Goal: Task Accomplishment & Management: Complete application form

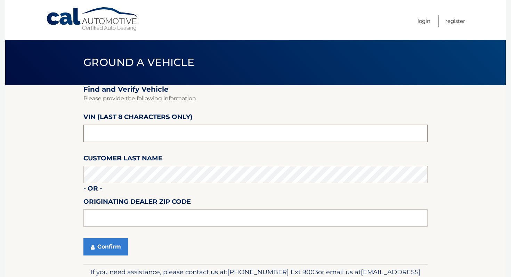
click at [226, 141] on input "text" at bounding box center [255, 133] width 344 height 17
type input "PH486622"
click at [249, 184] on fieldset "Find and Verify Vehicle Please provide the following information. VIN (last 8 c…" at bounding box center [255, 174] width 344 height 179
click at [110, 248] on button "Confirm" at bounding box center [105, 246] width 44 height 17
click at [193, 141] on input "text" at bounding box center [255, 133] width 344 height 17
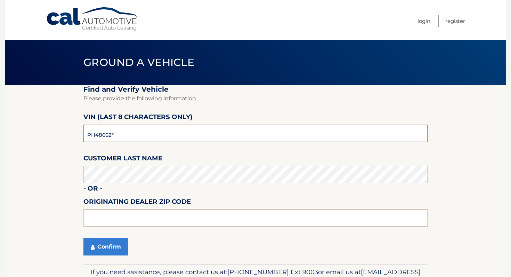
type input "PH486622"
click at [112, 247] on button "Confirm" at bounding box center [105, 246] width 44 height 17
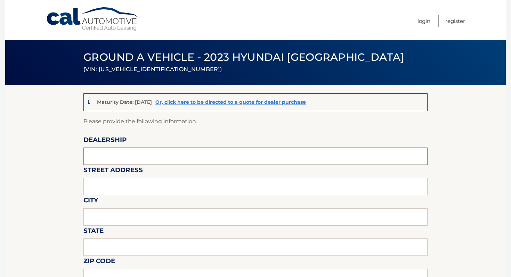
click at [169, 155] on input "text" at bounding box center [255, 156] width 344 height 17
type input "ISLAND AUTO GROUP"
click at [139, 183] on input "text" at bounding box center [255, 186] width 344 height 17
type input "2424 HYLAN BLVD"
click at [132, 218] on input "text" at bounding box center [255, 216] width 344 height 17
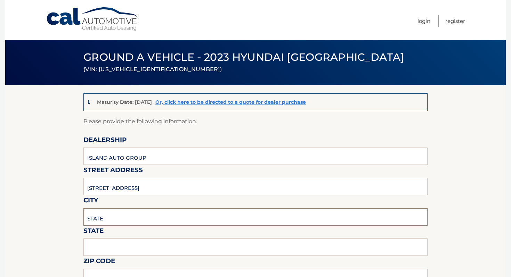
type input "Staten Island"
type input "NY"
type input "10305"
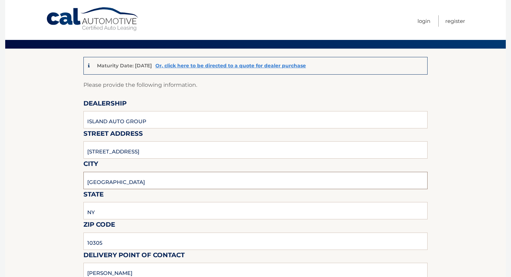
scroll to position [120, 0]
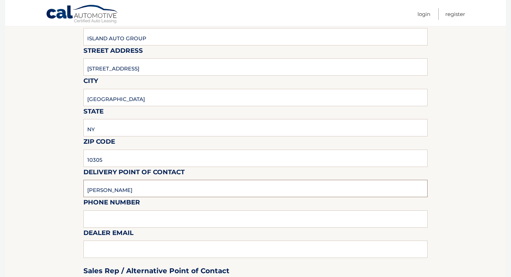
drag, startPoint x: 133, startPoint y: 184, endPoint x: 133, endPoint y: 188, distance: 3.9
click at [133, 188] on input "MICHAEL" at bounding box center [255, 188] width 344 height 17
type input "Clayton G Kemp"
type input "7323792810"
type input "ckemp@myislandsubaru.com"
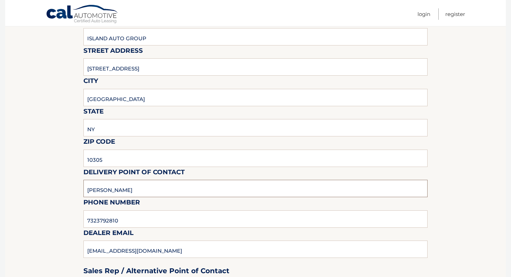
scroll to position [36, 0]
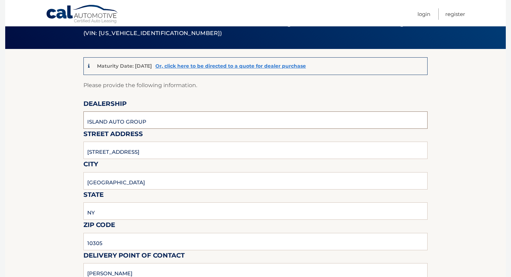
click at [157, 117] on input "ISLAND AUTO GROUP" at bounding box center [255, 120] width 344 height 17
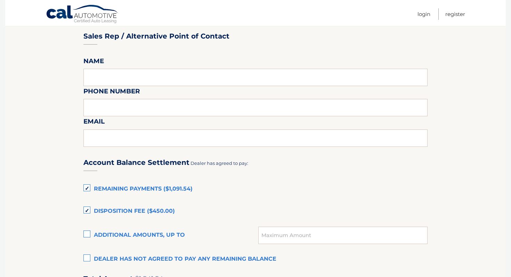
scroll to position [355, 0]
click at [162, 188] on label "Remaining Payments ($1,091.54)" at bounding box center [255, 189] width 344 height 14
click at [0, 0] on input "Remaining Payments ($1,091.54)" at bounding box center [0, 0] width 0 height 0
click at [133, 184] on label "Remaining Payments ($1,091.54)" at bounding box center [255, 189] width 344 height 14
click at [0, 0] on input "Remaining Payments ($1,091.54)" at bounding box center [0, 0] width 0 height 0
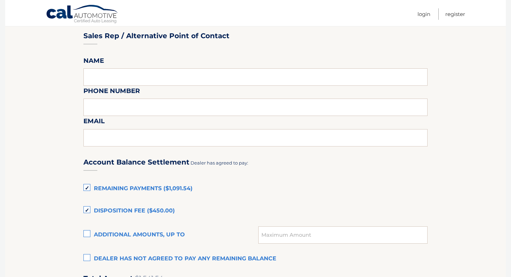
click at [136, 185] on label "Remaining Payments ($1,091.54)" at bounding box center [255, 189] width 344 height 14
click at [0, 0] on input "Remaining Payments ($1,091.54)" at bounding box center [0, 0] width 0 height 0
click at [134, 215] on label "Disposition Fee ($450.00)" at bounding box center [255, 211] width 344 height 14
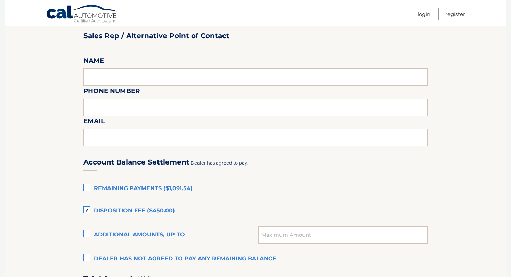
click at [0, 0] on input "Disposition Fee ($450.00)" at bounding box center [0, 0] width 0 height 0
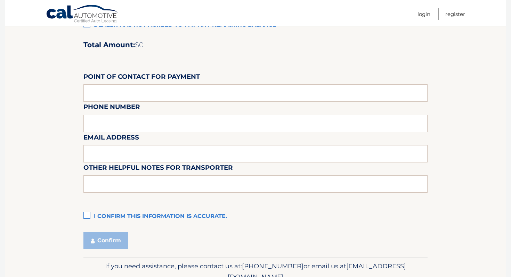
scroll to position [622, 0]
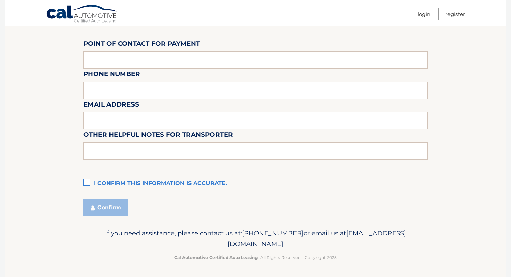
click at [139, 185] on label "I confirm this information is accurate." at bounding box center [255, 184] width 344 height 14
click at [0, 0] on input "I confirm this information is accurate." at bounding box center [0, 0] width 0 height 0
click at [99, 209] on button "Confirm" at bounding box center [105, 207] width 44 height 17
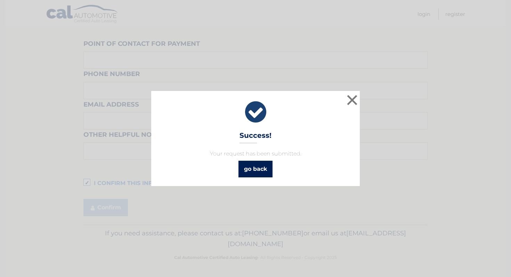
click at [254, 173] on link "go back" at bounding box center [255, 169] width 34 height 17
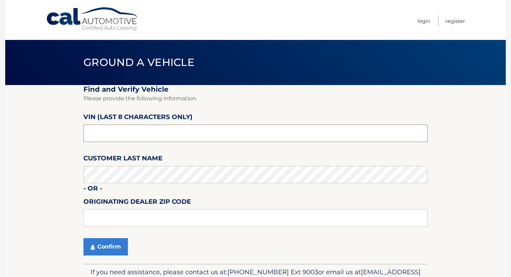
click at [171, 136] on input "text" at bounding box center [255, 133] width 344 height 17
type input "PH497072"
click at [194, 187] on fieldset "Find and Verify Vehicle Please provide the following information. VIN (last 8 c…" at bounding box center [255, 174] width 344 height 179
click at [106, 249] on button "Confirm" at bounding box center [105, 246] width 44 height 17
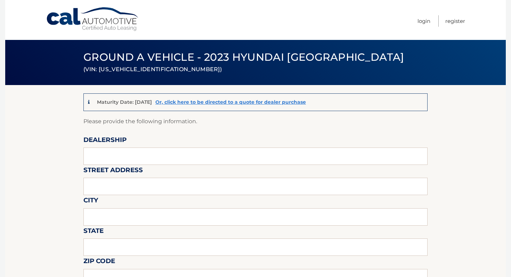
click at [137, 159] on input "text" at bounding box center [255, 156] width 344 height 17
type input "ISLAND AUTO GROUP"
click at [132, 190] on input "text" at bounding box center [255, 186] width 344 height 17
type input "[STREET_ADDRESS]"
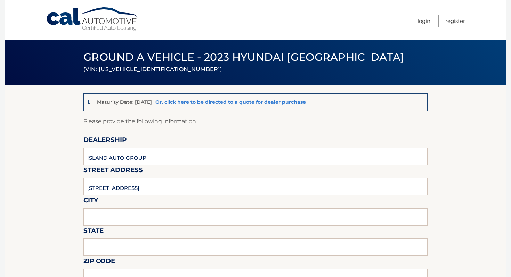
type input "STATEN ISLAND"
type input "NEW YORK"
type input "1O305"
type input "ISLAND AUTO GROUP"
type input "7323792810"
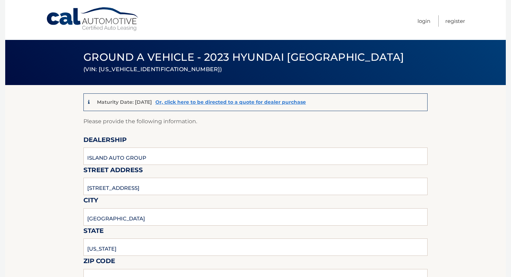
type input "CKEMP@MYISLANDSUBARU.COM"
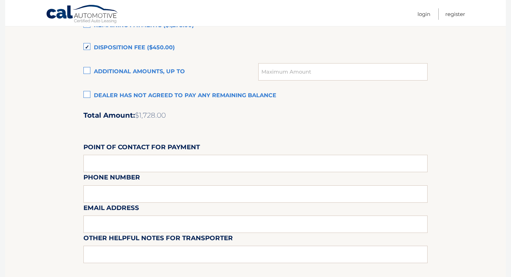
scroll to position [487, 0]
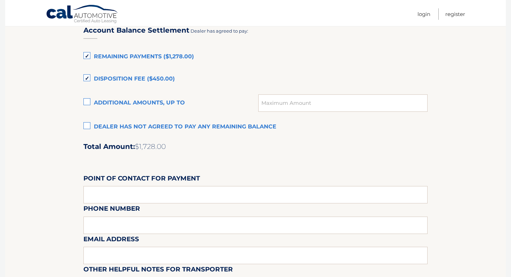
click at [174, 47] on div "Account Balance Settlement Dealer has agreed to pay: Remaining Payments ($1,278…" at bounding box center [255, 171] width 344 height 308
click at [172, 53] on label "Remaining Payments ($1,278.00)" at bounding box center [255, 57] width 344 height 14
click at [0, 0] on input "Remaining Payments ($1,278.00)" at bounding box center [0, 0] width 0 height 0
click at [163, 68] on div "Account Balance Settlement Dealer has agreed to pay: Remaining Payments ($1,278…" at bounding box center [255, 171] width 344 height 308
click at [163, 79] on label "Disposition Fee ($450.00)" at bounding box center [255, 79] width 344 height 14
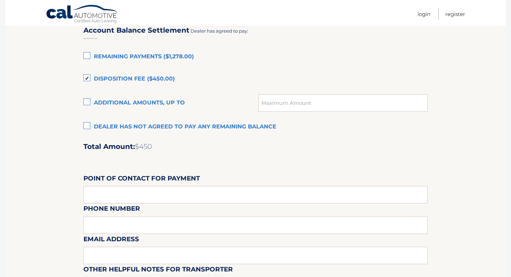
click at [0, 0] on input "Disposition Fee ($450.00)" at bounding box center [0, 0] width 0 height 0
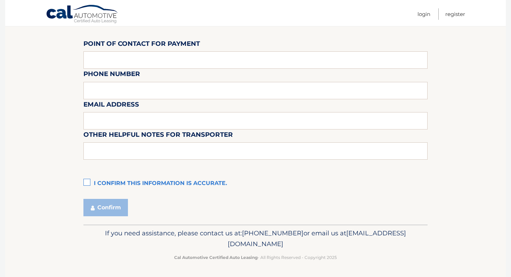
click at [161, 182] on label "I confirm this information is accurate." at bounding box center [255, 184] width 344 height 14
click at [0, 0] on input "I confirm this information is accurate." at bounding box center [0, 0] width 0 height 0
click at [115, 204] on button "Confirm" at bounding box center [105, 207] width 44 height 17
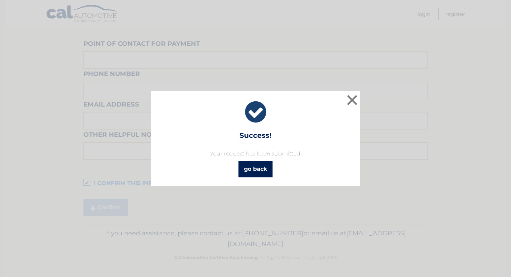
click at [251, 162] on link "go back" at bounding box center [255, 169] width 34 height 17
